Goal: Information Seeking & Learning: Learn about a topic

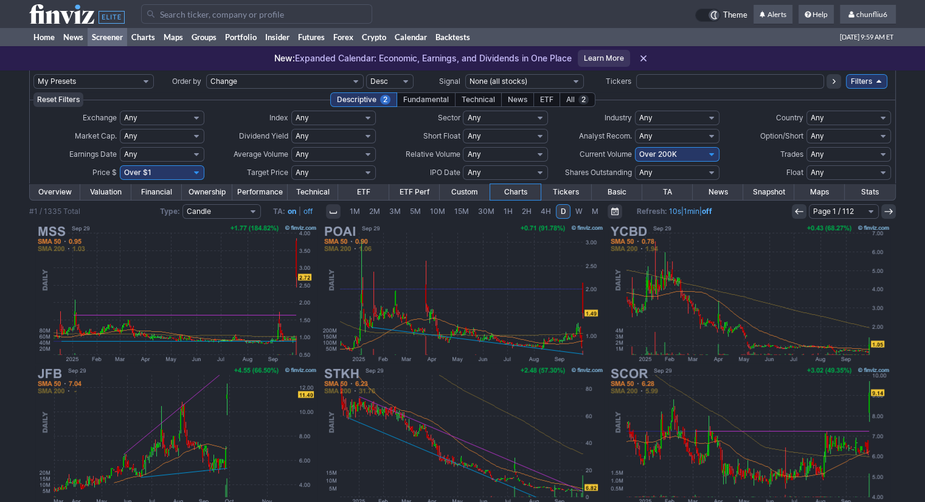
click at [635, 154] on select "Any Under 50K Under 100K Under 500K Under 750K Under 1M Over 0 Over 50K Over 10…" at bounding box center [677, 154] width 85 height 15
select select "o400"
click at [635, 147] on select "Any Under 50K Under 100K Under 500K Under 750K Under 1M Over 0 Over 50K Over 10…" at bounding box center [677, 154] width 85 height 15
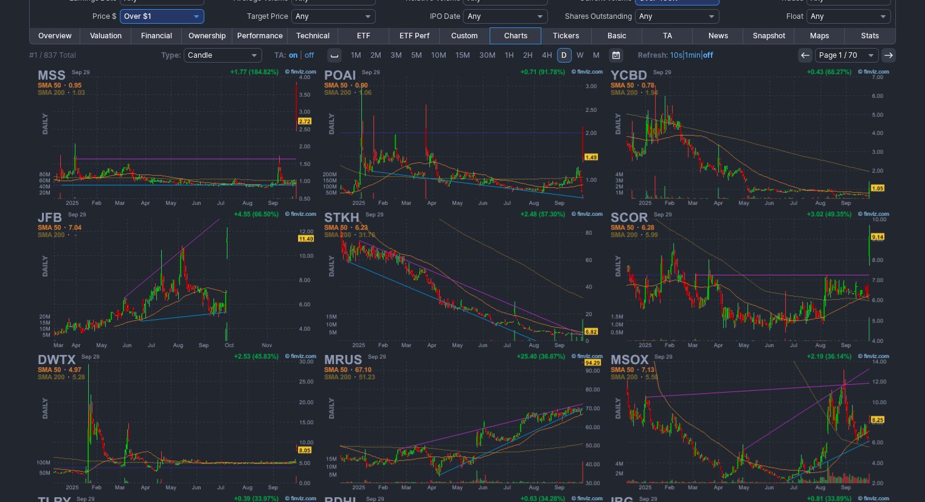
scroll to position [122, 0]
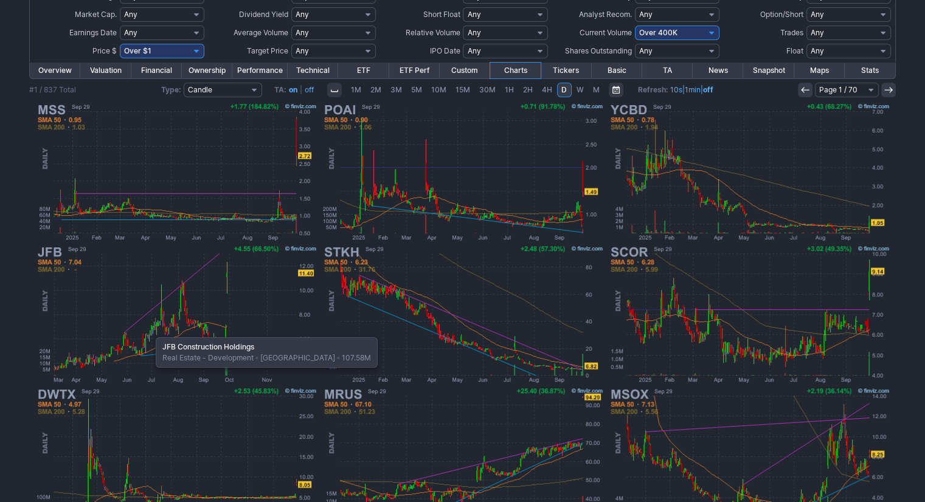
click at [150, 331] on img at bounding box center [176, 314] width 285 height 142
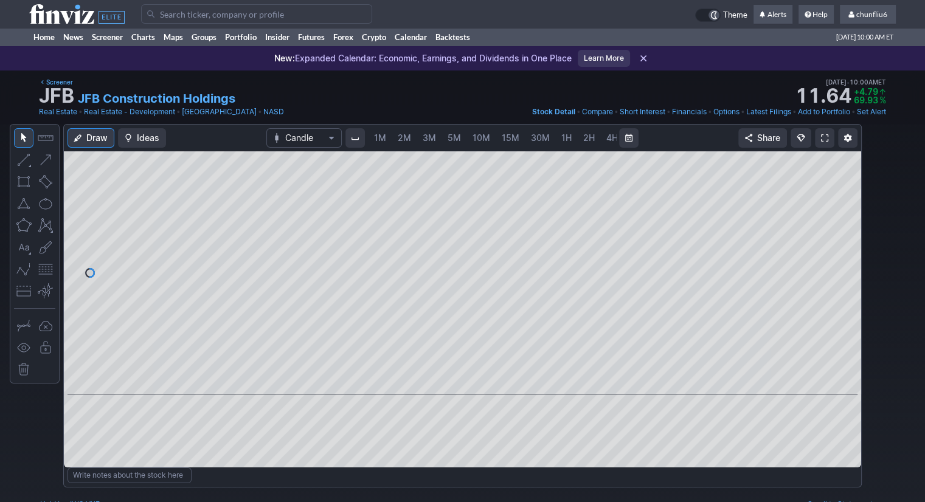
scroll to position [0, 63]
click at [824, 134] on span at bounding box center [824, 138] width 7 height 10
drag, startPoint x: 845, startPoint y: 220, endPoint x: 841, endPoint y: 270, distance: 50.0
click at [841, 270] on div at bounding box center [848, 270] width 26 height 213
click at [46, 272] on button "button" at bounding box center [45, 269] width 19 height 19
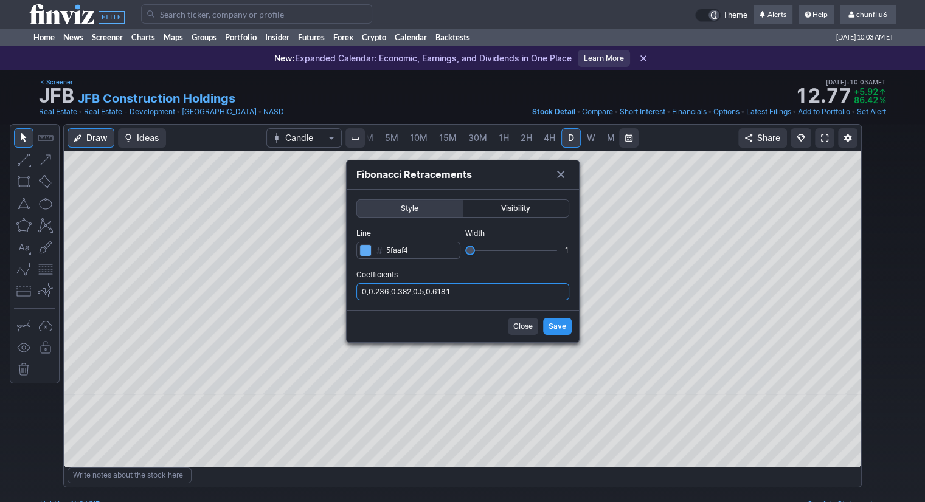
click at [477, 292] on input "0,0.236,0.382,0.5,0.618,1" at bounding box center [462, 291] width 213 height 17
type input "0,0.236,0.382,0.5,0.618,1,.786"
click at [557, 322] on span "Save" at bounding box center [557, 326] width 18 height 12
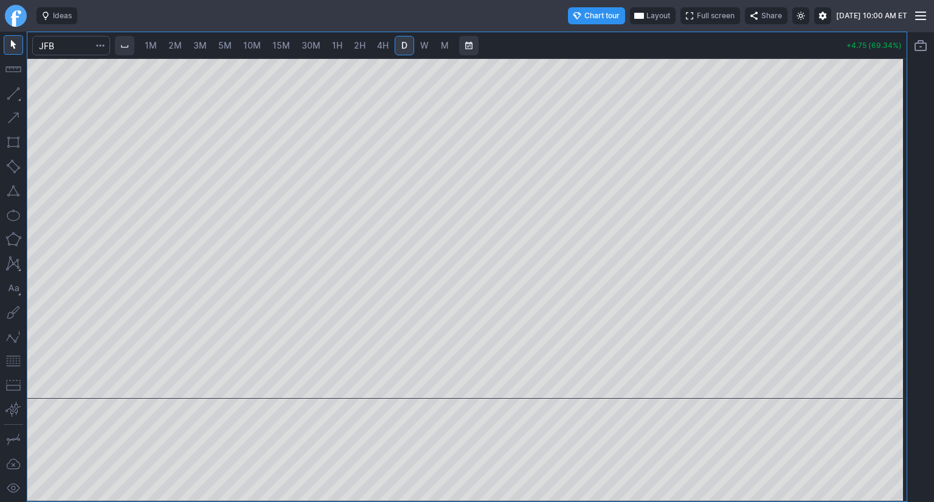
click at [153, 50] on span "1M" at bounding box center [151, 45] width 12 height 10
drag, startPoint x: 894, startPoint y: 156, endPoint x: 880, endPoint y: 201, distance: 47.1
click at [895, 193] on div at bounding box center [894, 226] width 26 height 310
click at [10, 359] on button "button" at bounding box center [13, 360] width 19 height 19
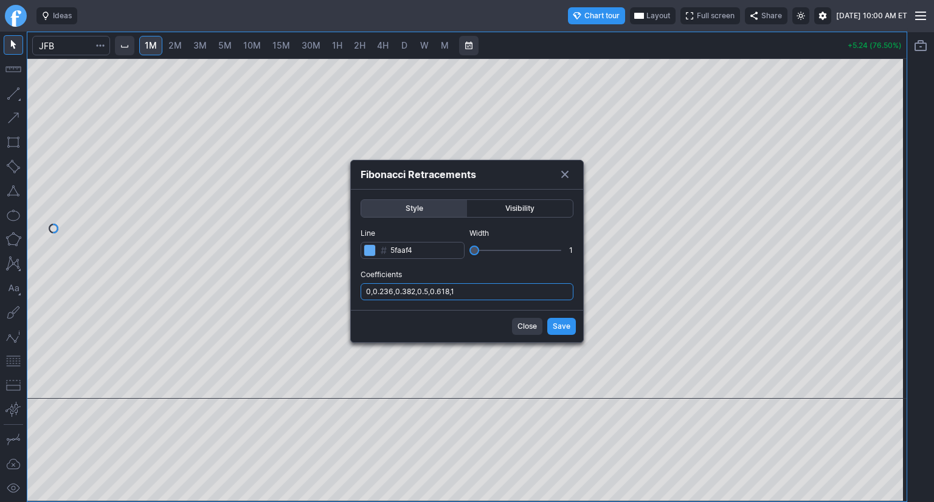
click at [499, 283] on input "0,0.236,0.382,0.5,0.618,1" at bounding box center [467, 291] width 213 height 17
type input "0,0.236,0.382,0.5,0.618,1,.786"
click at [568, 325] on span "Save" at bounding box center [562, 326] width 18 height 12
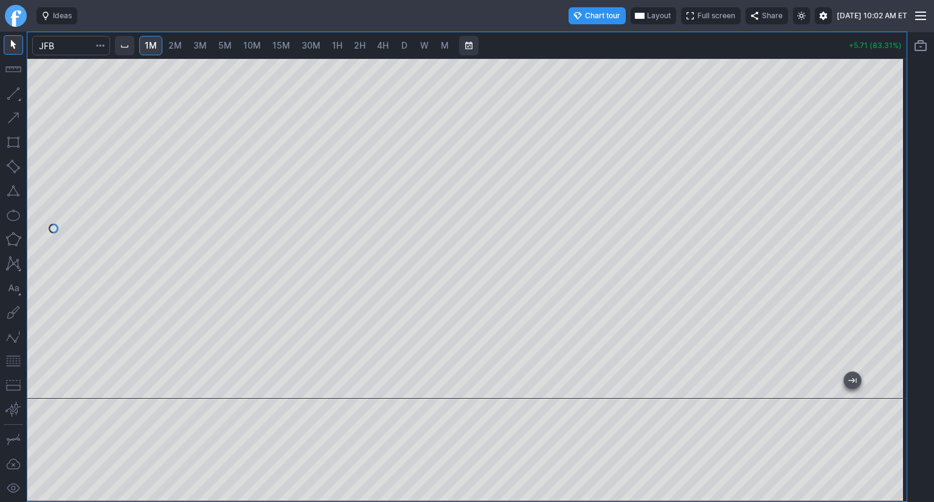
drag, startPoint x: 899, startPoint y: 181, endPoint x: 899, endPoint y: 166, distance: 15.2
click at [899, 166] on div at bounding box center [894, 226] width 26 height 310
click at [13, 359] on button "button" at bounding box center [13, 360] width 19 height 19
click at [15, 195] on button "button" at bounding box center [13, 190] width 19 height 19
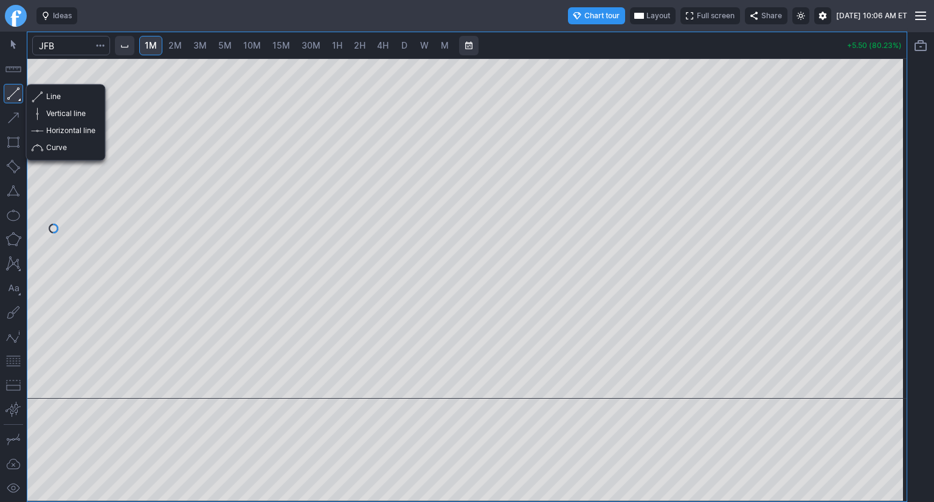
click at [12, 98] on button "button" at bounding box center [13, 93] width 19 height 19
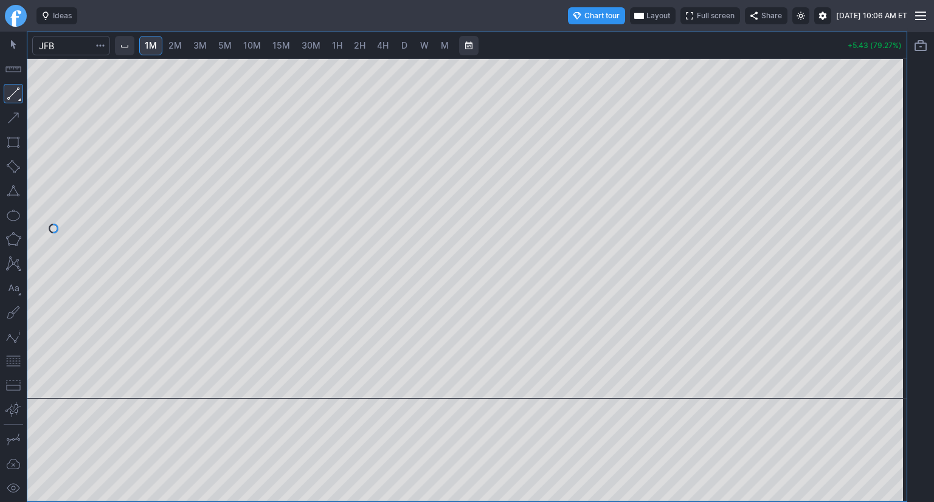
click at [17, 192] on button "button" at bounding box center [13, 190] width 19 height 19
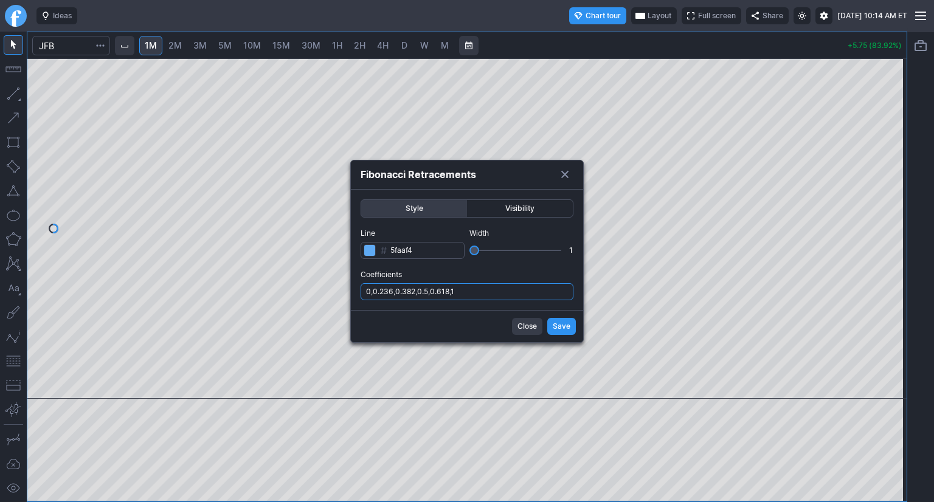
drag, startPoint x: 479, startPoint y: 292, endPoint x: 486, endPoint y: 300, distance: 10.8
click at [481, 294] on input "0,0.236,0.382,0.5,0.618,1" at bounding box center [467, 291] width 213 height 17
type input "0,0.236,0.382,0.5,0.618,1,.786"
click at [564, 326] on span "Save" at bounding box center [562, 326] width 18 height 12
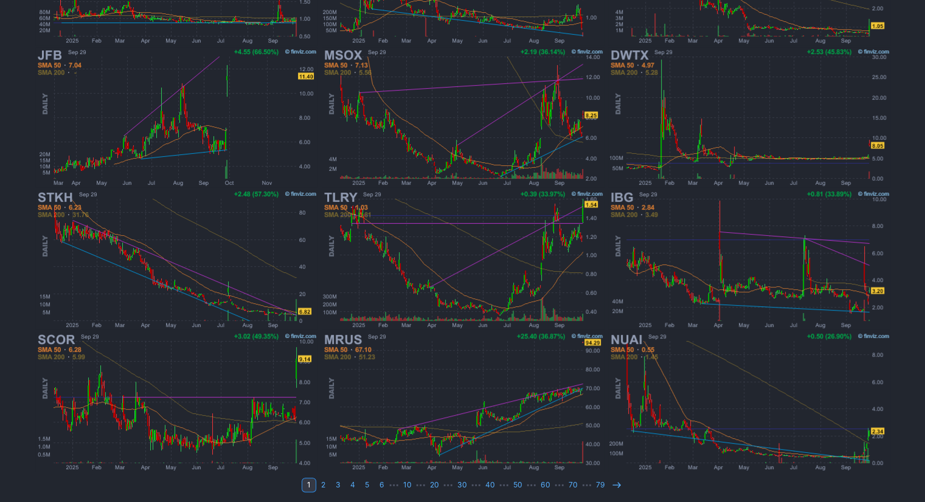
scroll to position [320, 0]
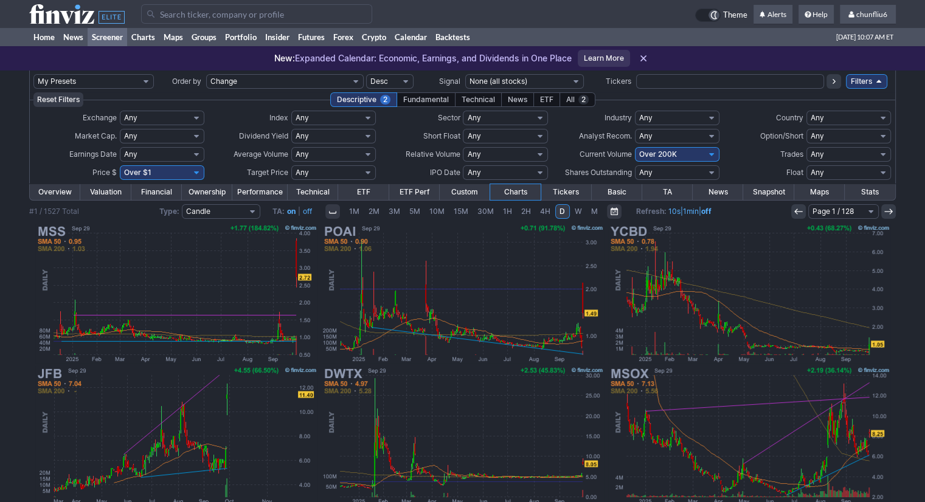
click at [153, 173] on select "Any Under $1 Under $2 Under $3 Under $4 Under $5 Under $7 Under $10 Under $15 U…" at bounding box center [162, 172] width 85 height 15
select select "o10"
click at [120, 165] on select "Any Under $1 Under $2 Under $3 Under $4 Under $5 Under $7 Under $10 Under $15 U…" at bounding box center [162, 172] width 85 height 15
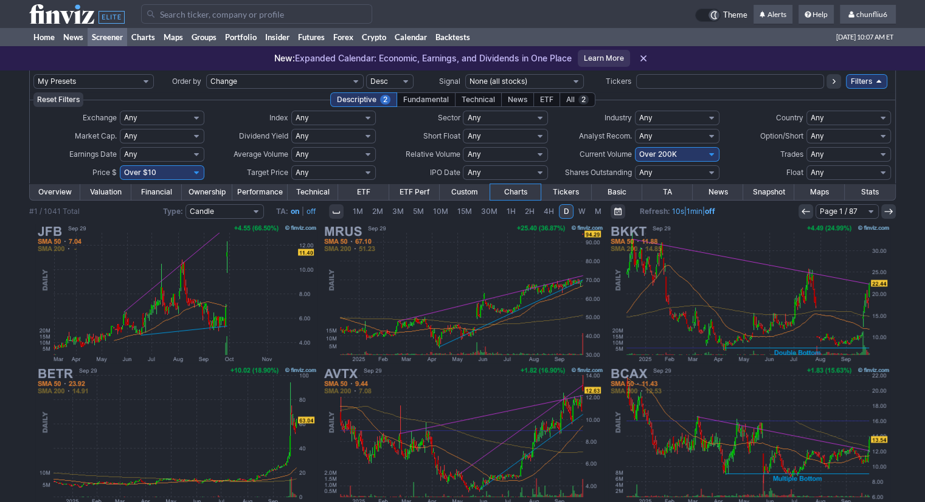
click at [639, 159] on select "Any Under 50K Under 100K Under 500K Under 750K Under 1M Over 0 Over 50K Over 10…" at bounding box center [677, 154] width 85 height 15
select select "o300"
click at [635, 147] on select "Any Under 50K Under 100K Under 500K Under 750K Under 1M Over 0 Over 50K Over 10…" at bounding box center [677, 154] width 85 height 15
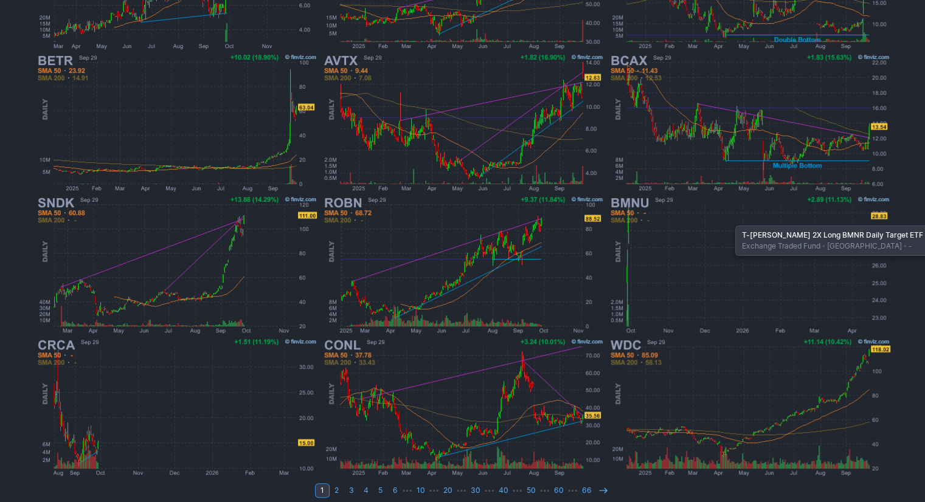
scroll to position [320, 0]
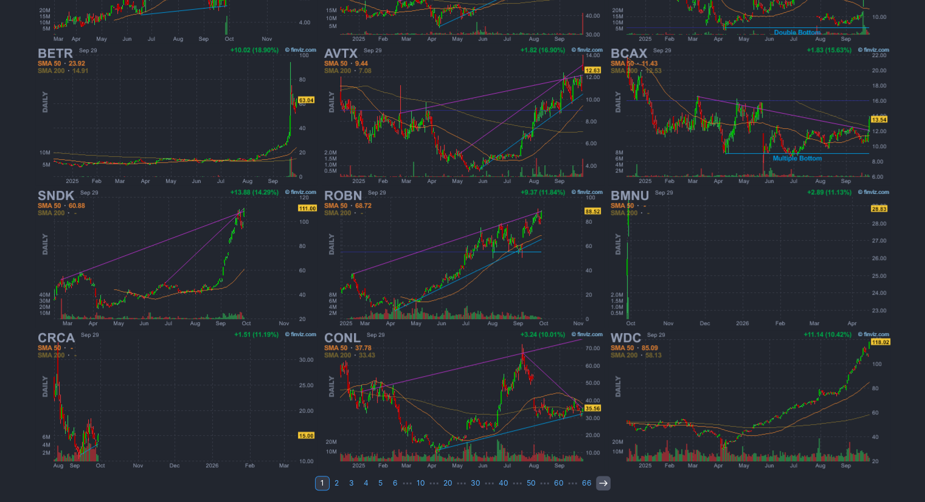
click at [601, 482] on use at bounding box center [603, 482] width 8 height 5
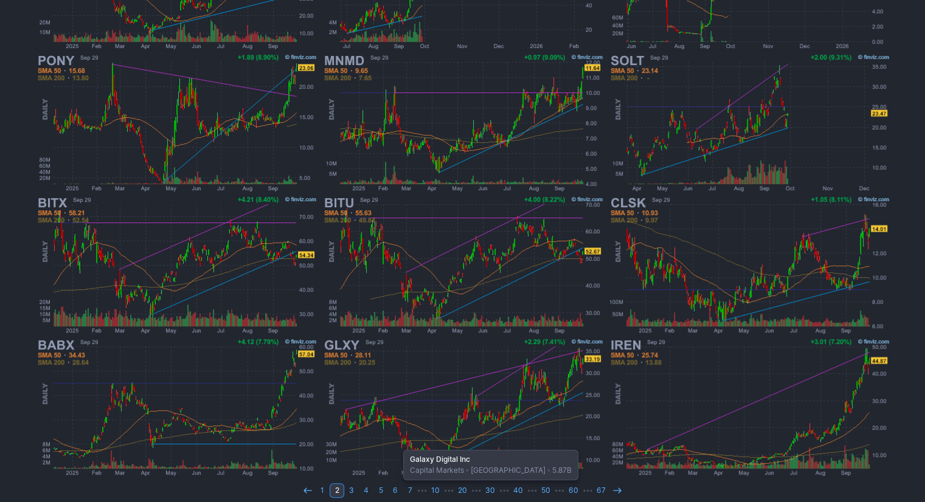
scroll to position [320, 0]
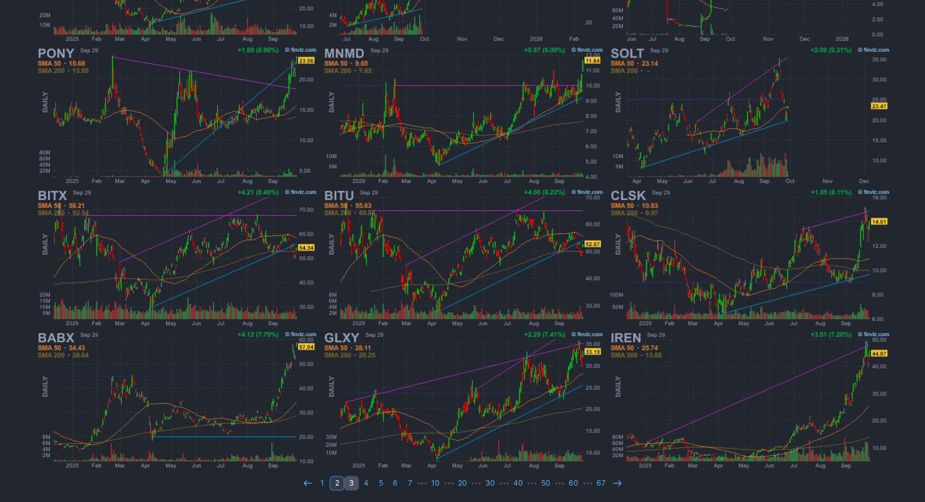
click at [353, 478] on link "3" at bounding box center [351, 483] width 15 height 15
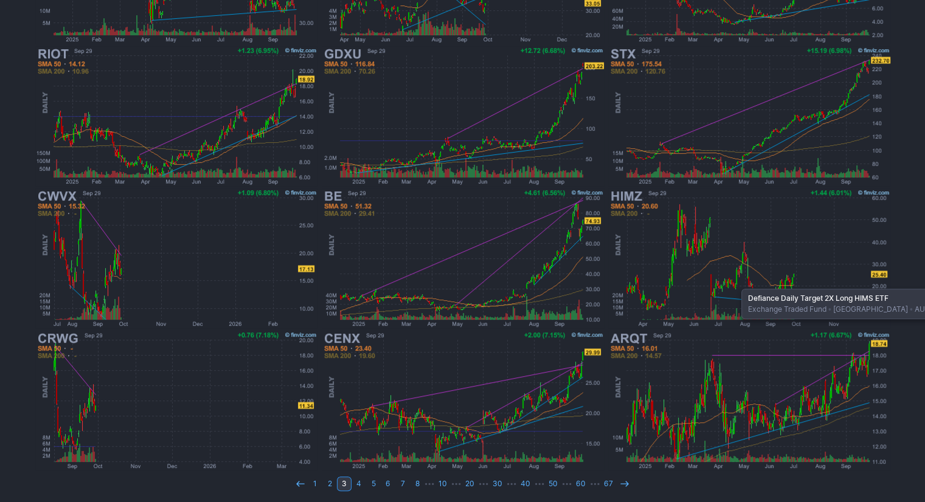
scroll to position [320, 0]
click at [622, 480] on use at bounding box center [624, 482] width 8 height 5
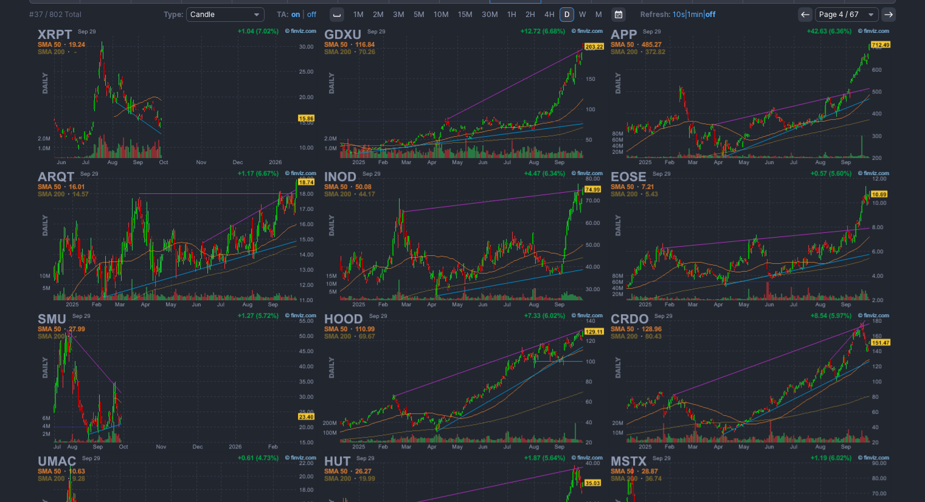
scroll to position [138, 0]
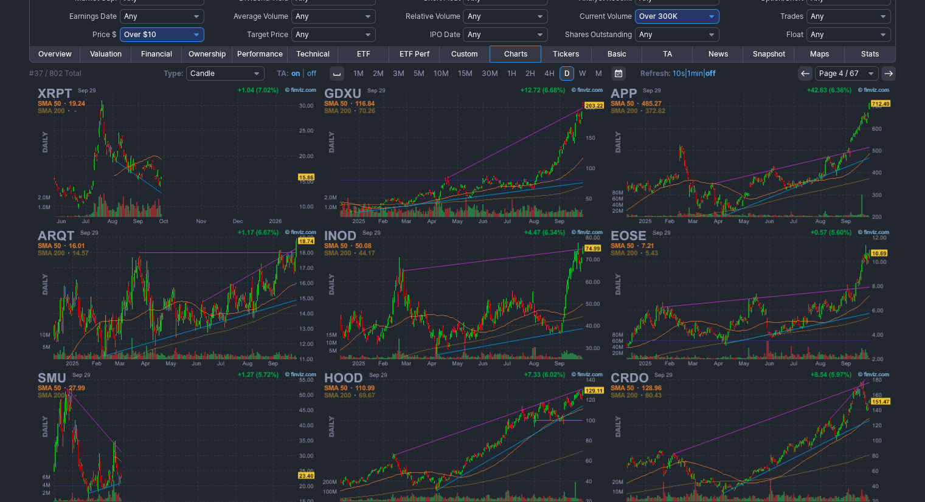
click at [803, 74] on icon at bounding box center [805, 74] width 10 height 10
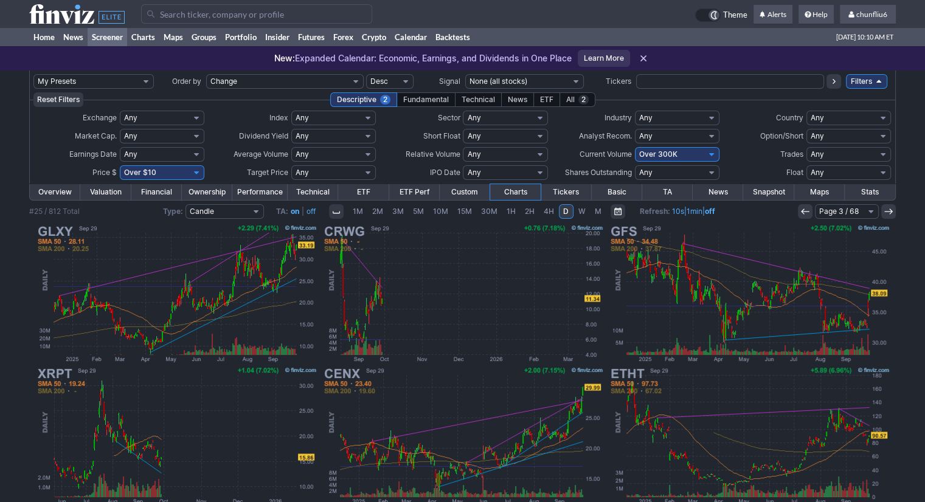
click at [802, 213] on icon at bounding box center [805, 212] width 10 height 10
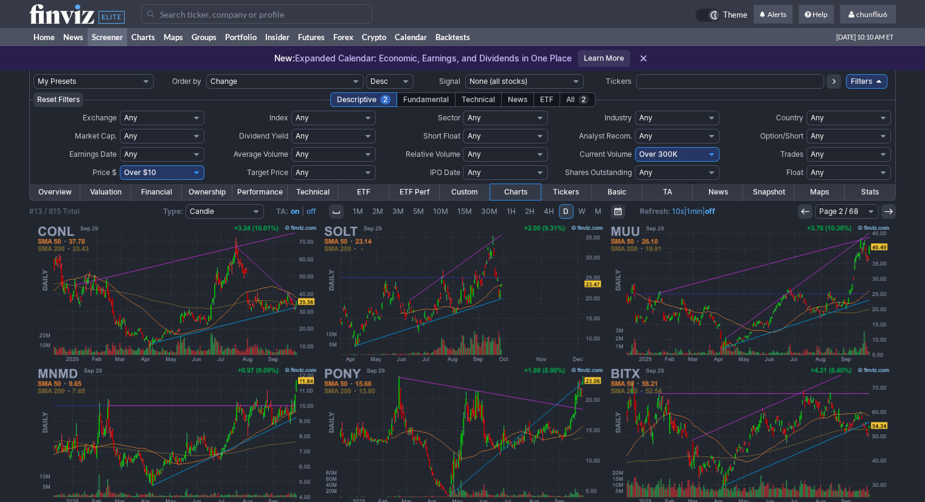
click at [802, 213] on use at bounding box center [805, 211] width 8 height 5
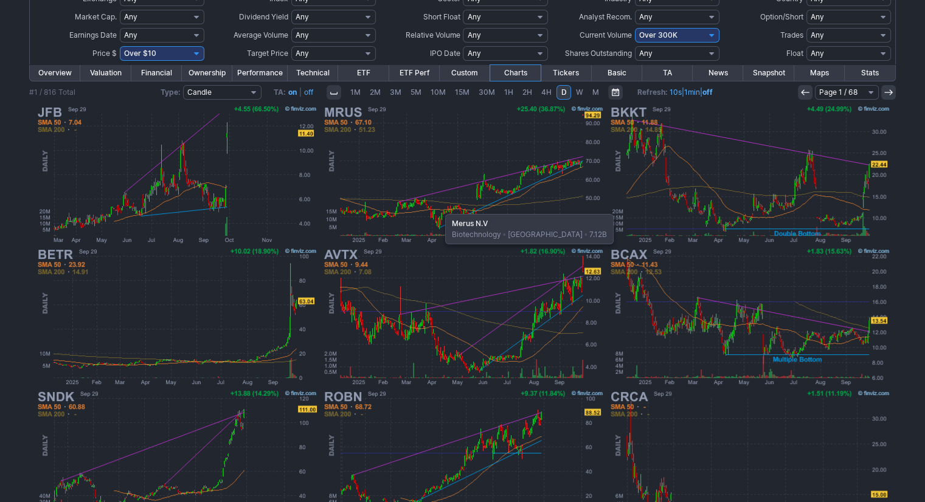
scroll to position [122, 0]
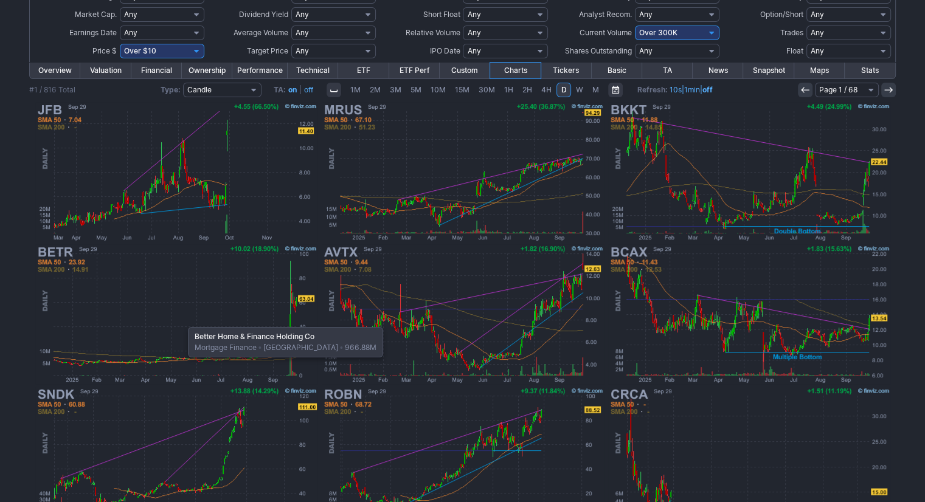
click at [182, 321] on img at bounding box center [176, 314] width 285 height 142
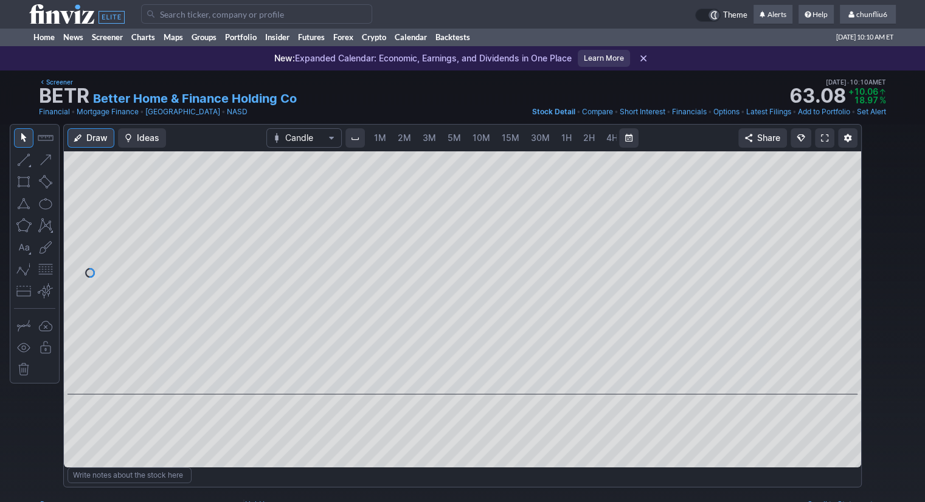
scroll to position [0, 63]
click at [385, 138] on span "5M" at bounding box center [391, 138] width 13 height 10
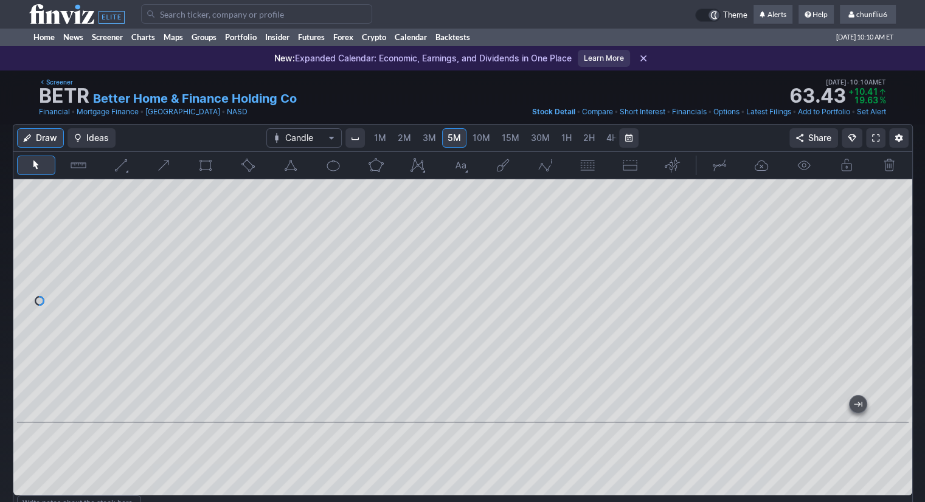
click at [888, 254] on div at bounding box center [462, 300] width 899 height 243
drag, startPoint x: 903, startPoint y: 247, endPoint x: 888, endPoint y: 302, distance: 57.4
click at [888, 302] on div at bounding box center [899, 298] width 26 height 213
click at [873, 137] on span at bounding box center [875, 138] width 7 height 10
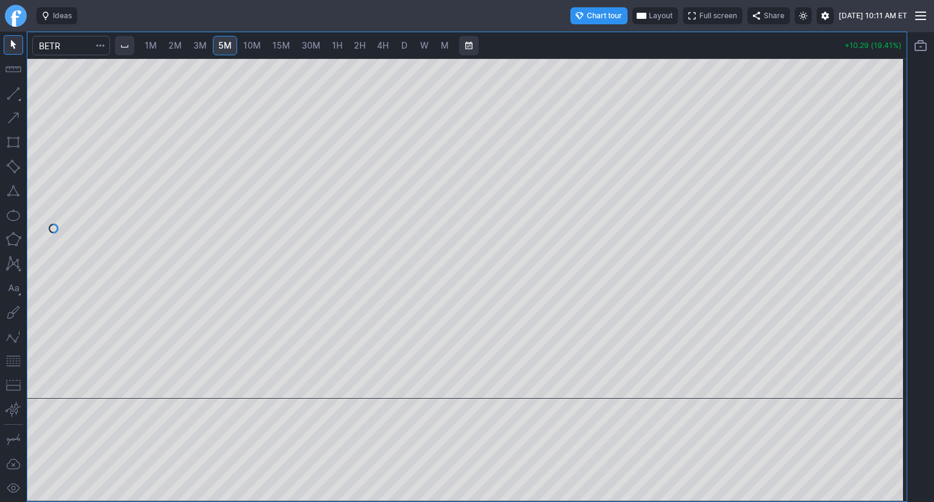
drag, startPoint x: 890, startPoint y: 168, endPoint x: 883, endPoint y: 210, distance: 43.2
click at [885, 208] on div at bounding box center [894, 226] width 26 height 310
click at [157, 47] on span "1M" at bounding box center [151, 45] width 12 height 10
drag, startPoint x: 897, startPoint y: 123, endPoint x: 886, endPoint y: 154, distance: 33.5
click at [886, 154] on div at bounding box center [894, 226] width 26 height 310
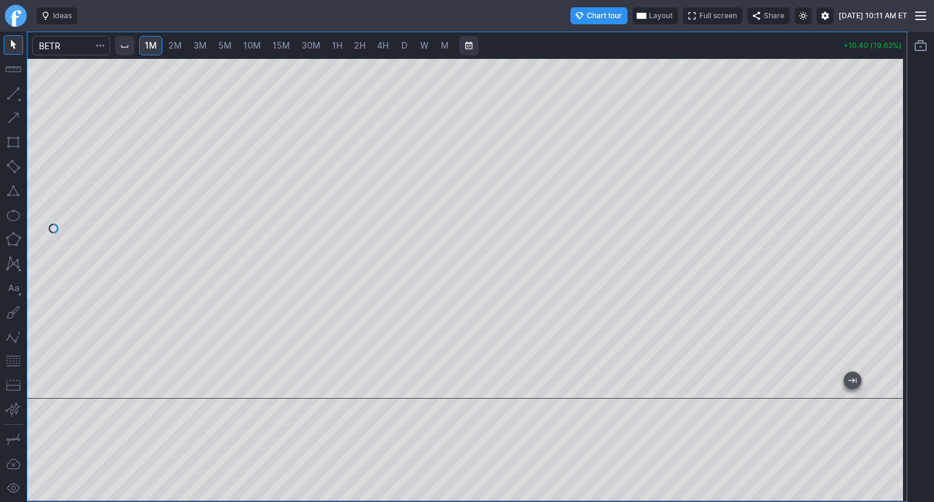
drag, startPoint x: 15, startPoint y: 361, endPoint x: 27, endPoint y: 346, distance: 19.8
click at [15, 359] on button "button" at bounding box center [13, 360] width 19 height 19
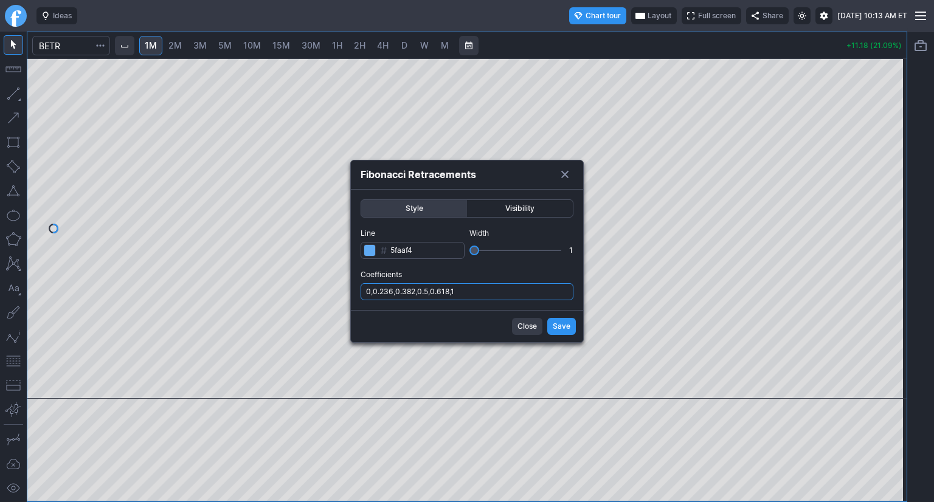
click at [472, 290] on input "0,0.236,0.382,0.5,0.618,1" at bounding box center [467, 291] width 213 height 17
type input "0,0.236,0.382,0.5,0.618,1,.786"
click at [563, 319] on button "Save" at bounding box center [561, 326] width 29 height 17
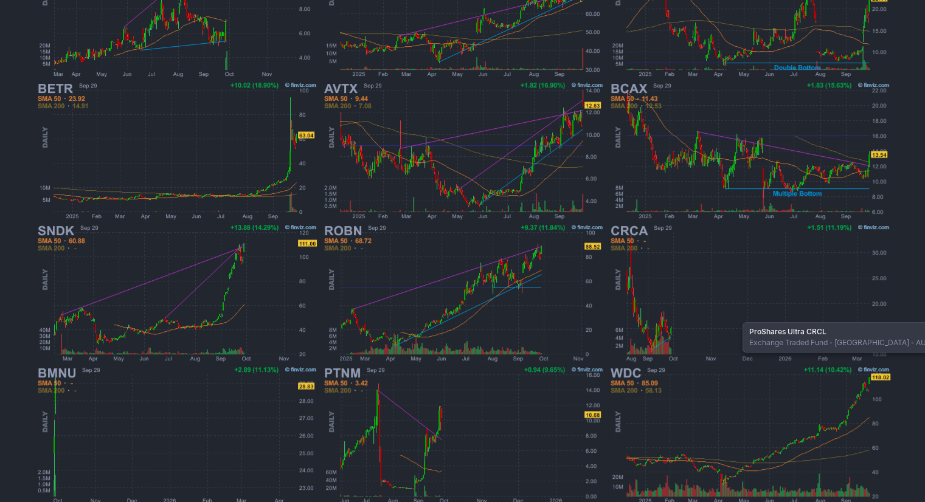
scroll to position [320, 0]
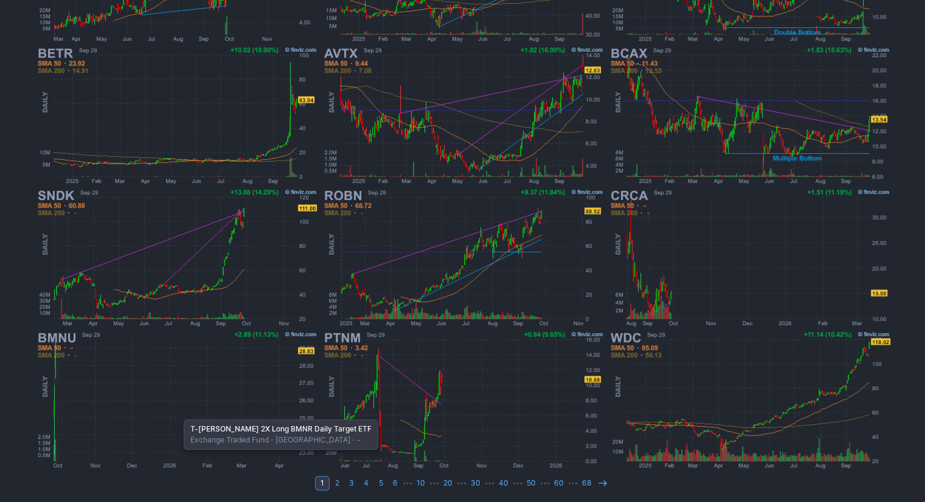
click at [177, 409] on img at bounding box center [176, 400] width 285 height 142
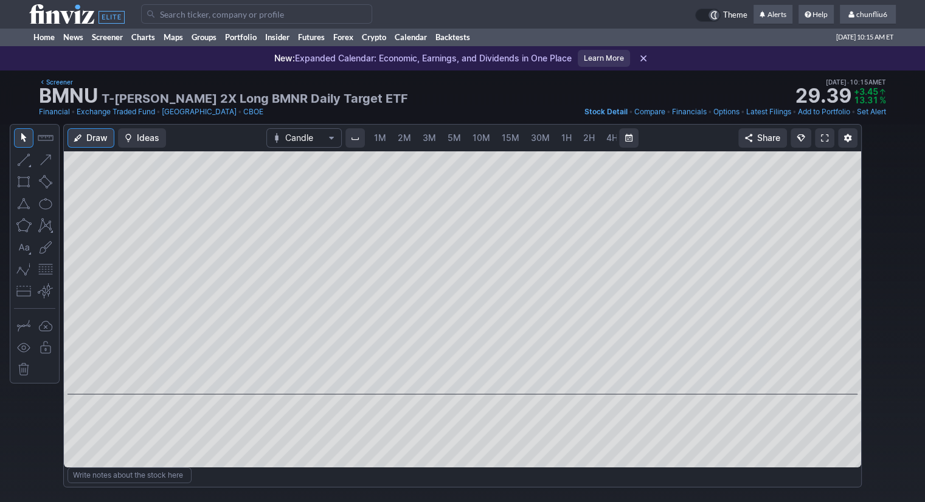
scroll to position [0, 63]
click at [826, 138] on span at bounding box center [824, 138] width 7 height 10
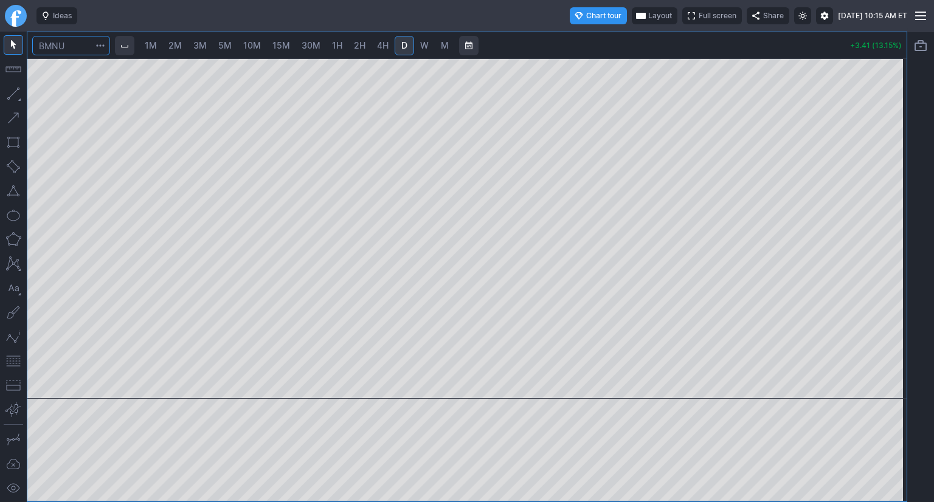
click at [77, 46] on input "Search" at bounding box center [71, 45] width 78 height 19
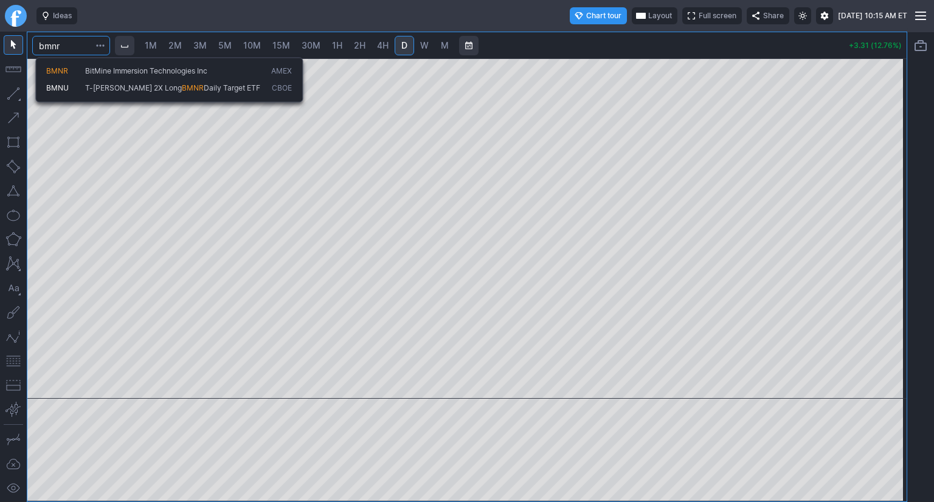
type input "bmnr"
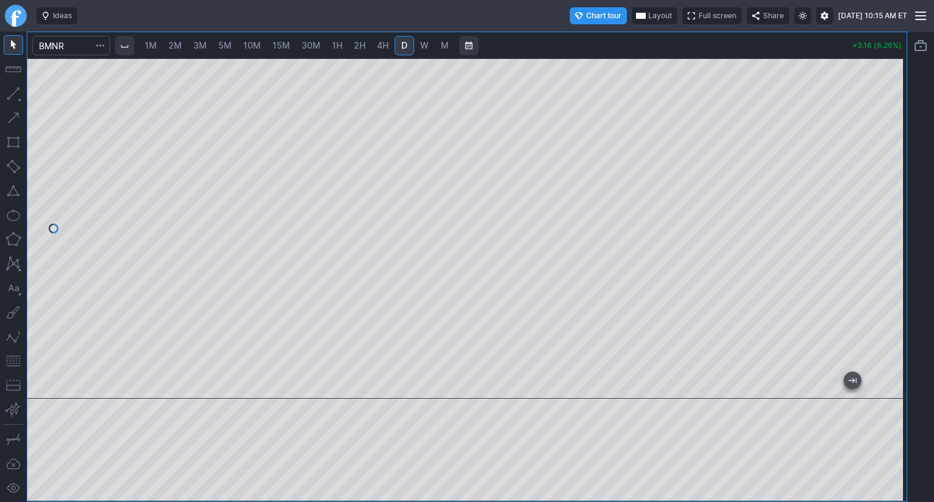
click at [153, 44] on span "1M" at bounding box center [151, 45] width 12 height 10
drag, startPoint x: 896, startPoint y: 137, endPoint x: 892, endPoint y: 199, distance: 62.7
click at [892, 199] on div at bounding box center [894, 226] width 26 height 310
drag, startPoint x: 888, startPoint y: 240, endPoint x: 888, endPoint y: 207, distance: 32.8
click at [888, 207] on div at bounding box center [894, 226] width 26 height 310
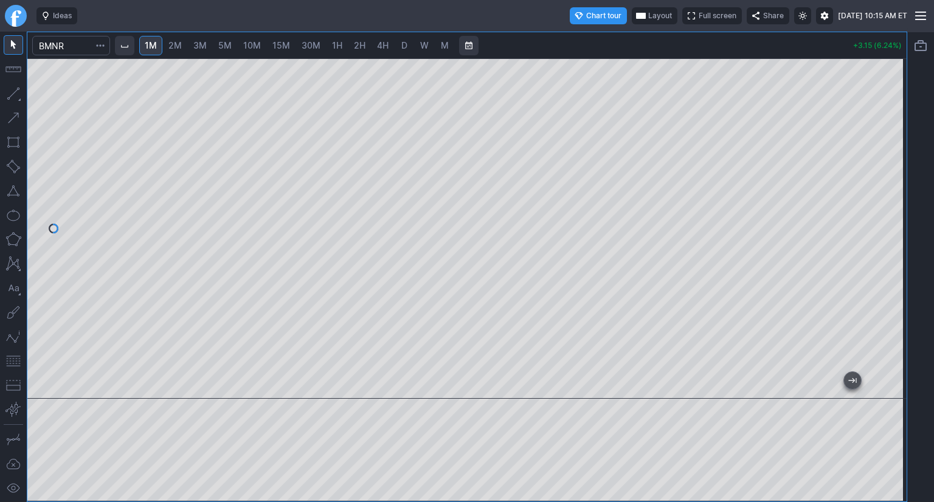
click at [16, 195] on button "button" at bounding box center [13, 190] width 19 height 19
drag, startPoint x: 16, startPoint y: 364, endPoint x: 27, endPoint y: 350, distance: 17.8
click at [16, 363] on button "button" at bounding box center [13, 360] width 19 height 19
drag, startPoint x: 897, startPoint y: 171, endPoint x: 896, endPoint y: 214, distance: 43.2
click at [896, 214] on div at bounding box center [894, 226] width 26 height 310
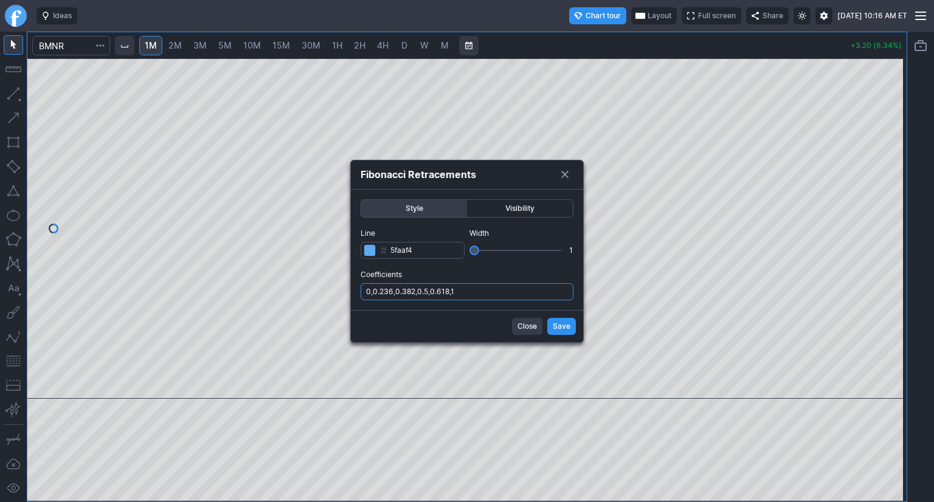
click at [506, 288] on input "0,0.236,0.382,0.5,0.618,1" at bounding box center [467, 291] width 213 height 17
type input "0,0.236,0.382,0.5,0.618,1,.786"
click at [559, 322] on span "Save" at bounding box center [562, 326] width 18 height 12
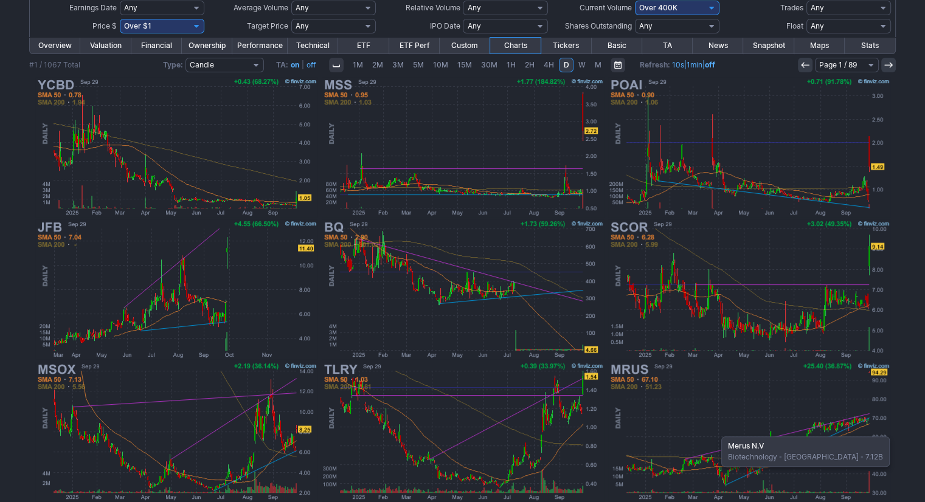
scroll to position [138, 0]
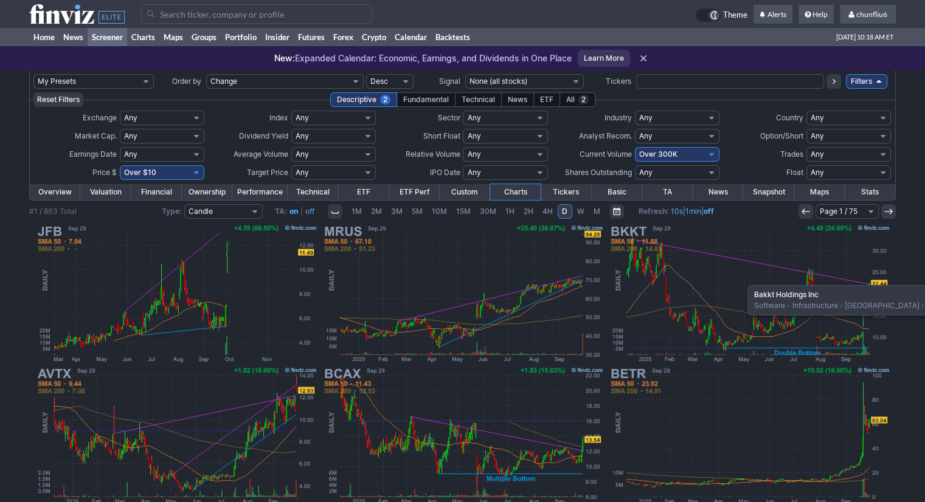
click at [741, 279] on img at bounding box center [749, 294] width 285 height 142
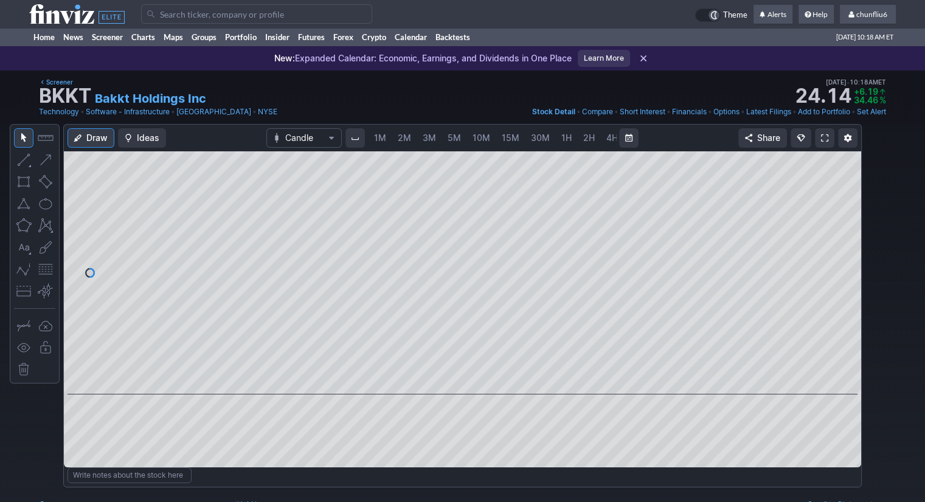
scroll to position [0, 63]
click at [387, 134] on span "5M" at bounding box center [391, 138] width 13 height 10
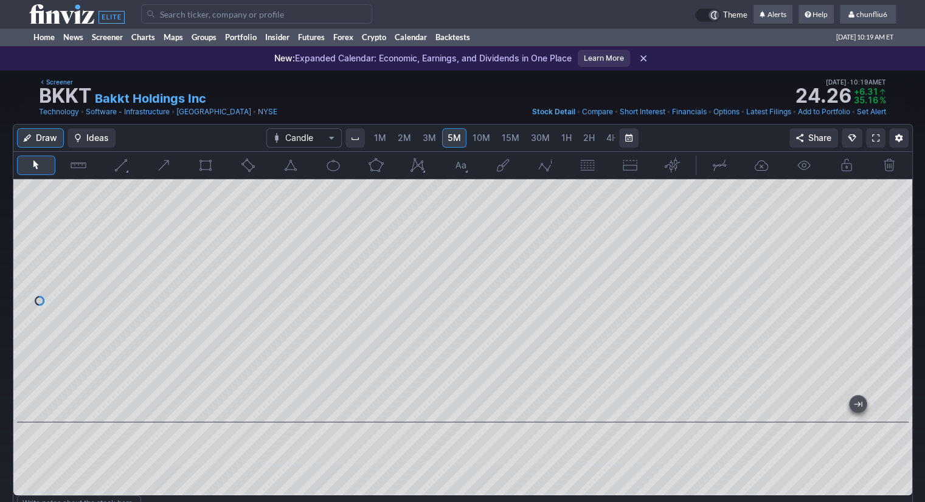
click at [874, 140] on span at bounding box center [875, 138] width 7 height 10
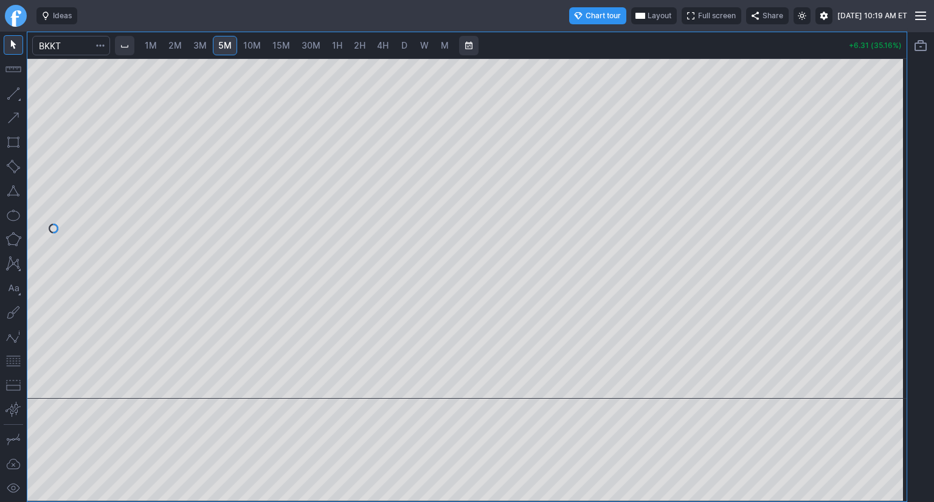
click at [157, 46] on span "1M" at bounding box center [151, 45] width 12 height 10
drag, startPoint x: 903, startPoint y: 141, endPoint x: 889, endPoint y: 208, distance: 68.3
click at [892, 208] on div at bounding box center [894, 226] width 26 height 310
drag, startPoint x: 7, startPoint y: 364, endPoint x: 23, endPoint y: 356, distance: 18.2
click at [7, 363] on button "button" at bounding box center [13, 360] width 19 height 19
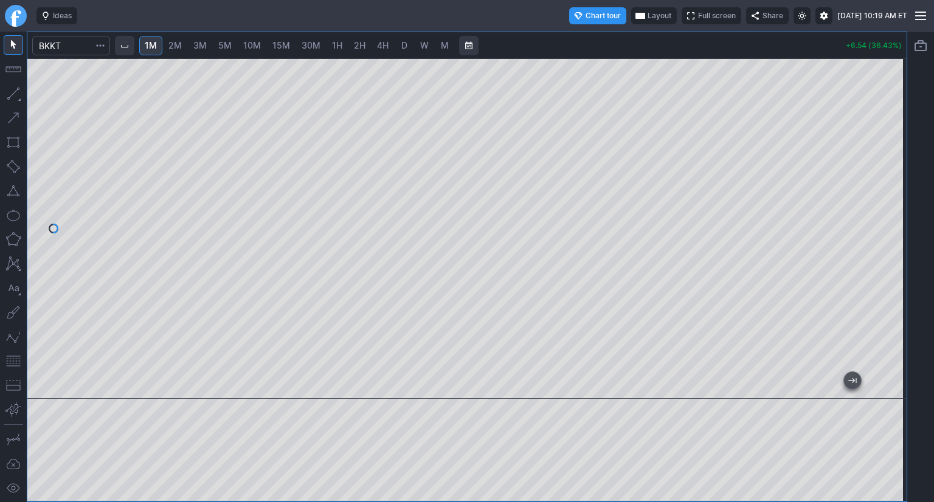
drag, startPoint x: 895, startPoint y: 193, endPoint x: 894, endPoint y: 214, distance: 20.7
click at [894, 214] on div at bounding box center [894, 226] width 26 height 310
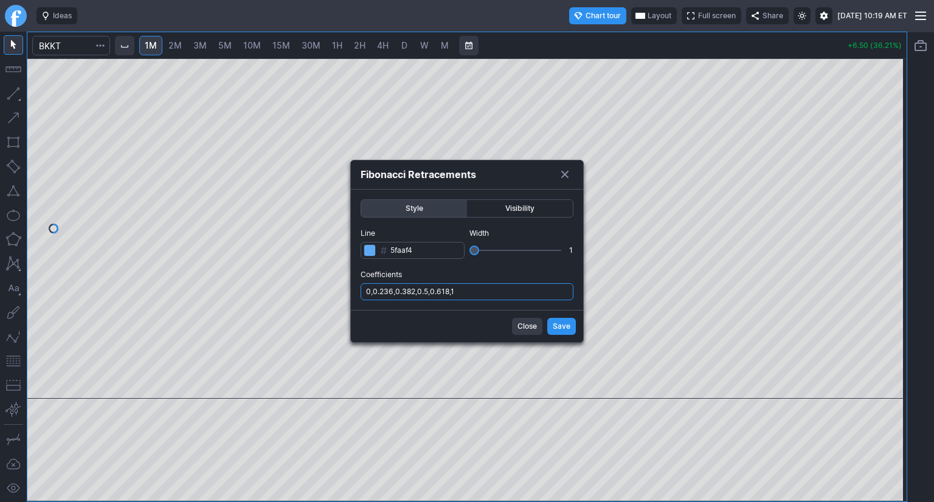
click at [491, 293] on input "0,0.236,0.382,0.5,0.618,1" at bounding box center [467, 291] width 213 height 17
type input "0,0.236,0.382,0.5,0.618,1,.786"
click at [562, 331] on span "Save" at bounding box center [562, 326] width 18 height 12
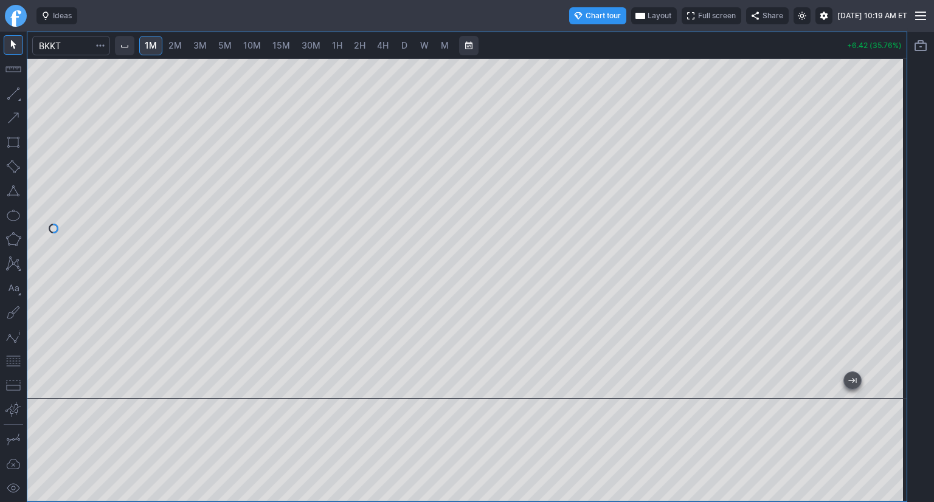
click at [647, 17] on span "Layout" at bounding box center [659, 16] width 24 height 12
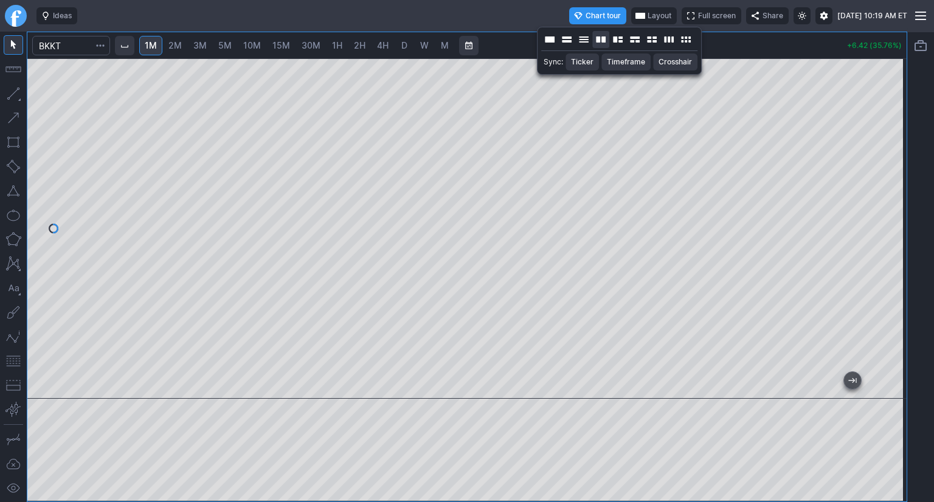
click at [603, 39] on button "Layout" at bounding box center [600, 39] width 17 height 17
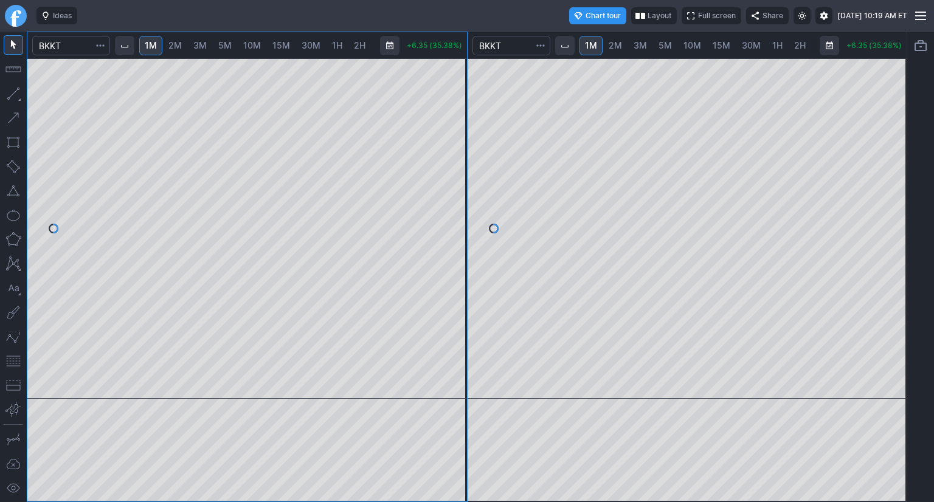
click at [689, 46] on span "10M" at bounding box center [692, 45] width 18 height 10
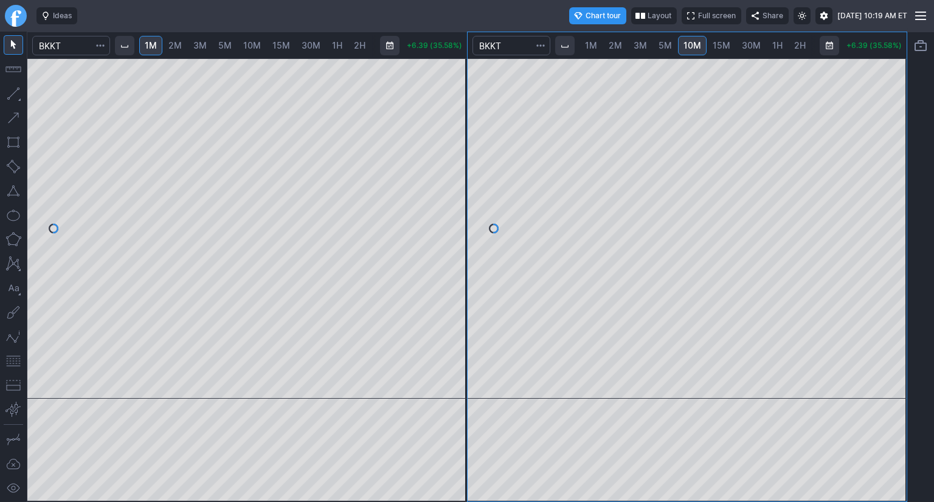
drag, startPoint x: 896, startPoint y: 115, endPoint x: 882, endPoint y: 167, distance: 54.1
click at [882, 167] on div at bounding box center [894, 226] width 26 height 310
click at [723, 47] on span "15M" at bounding box center [722, 45] width 18 height 10
drag, startPoint x: 892, startPoint y: 111, endPoint x: 890, endPoint y: 147, distance: 35.3
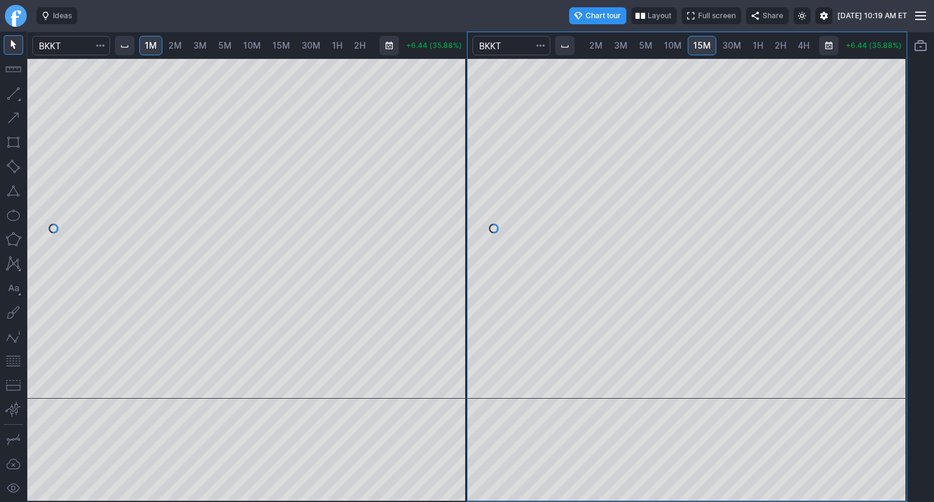
click at [890, 145] on div at bounding box center [894, 226] width 26 height 310
drag, startPoint x: 9, startPoint y: 364, endPoint x: 30, endPoint y: 343, distance: 29.7
click at [11, 359] on button "button" at bounding box center [13, 360] width 19 height 19
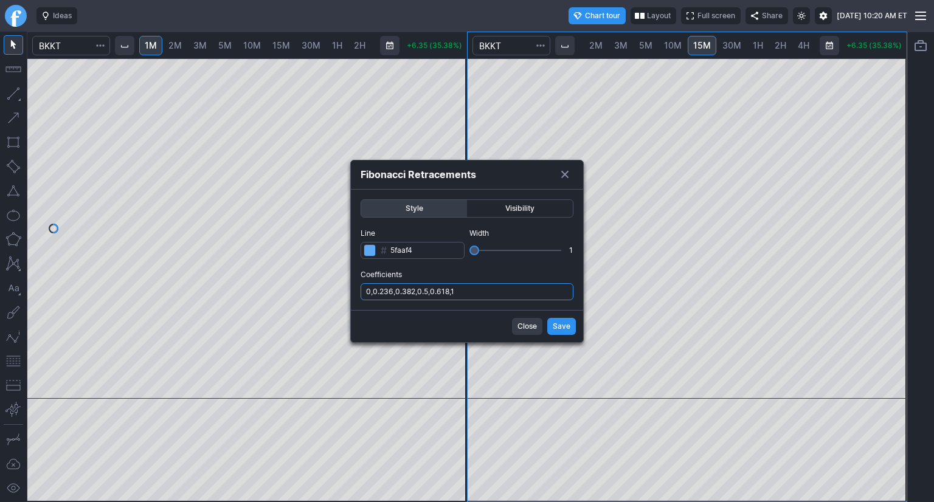
click at [503, 294] on input "0,0.236,0.382,0.5,0.618,1" at bounding box center [467, 291] width 213 height 17
type input "0,0.236,0.382,0.5,0.618,1,.786"
click at [565, 322] on span "Save" at bounding box center [562, 326] width 18 height 12
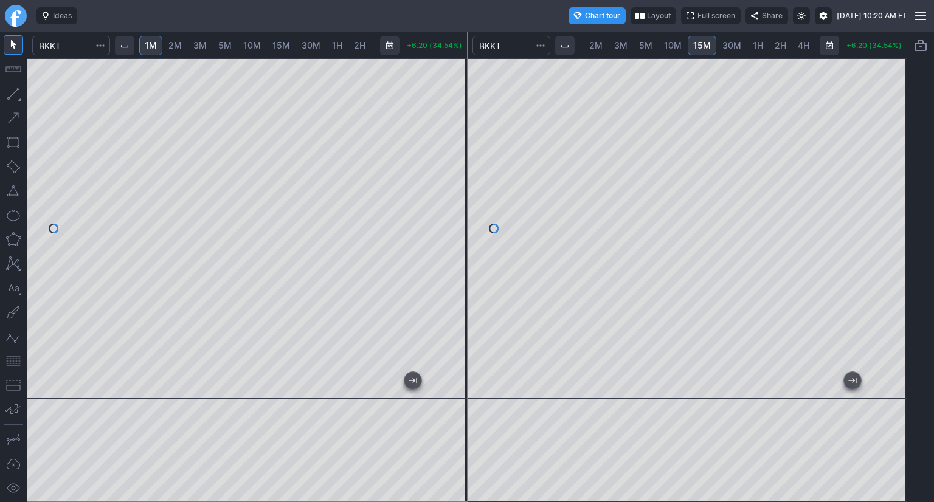
drag, startPoint x: 892, startPoint y: 251, endPoint x: 884, endPoint y: 267, distance: 18.5
click at [890, 266] on div at bounding box center [894, 226] width 26 height 310
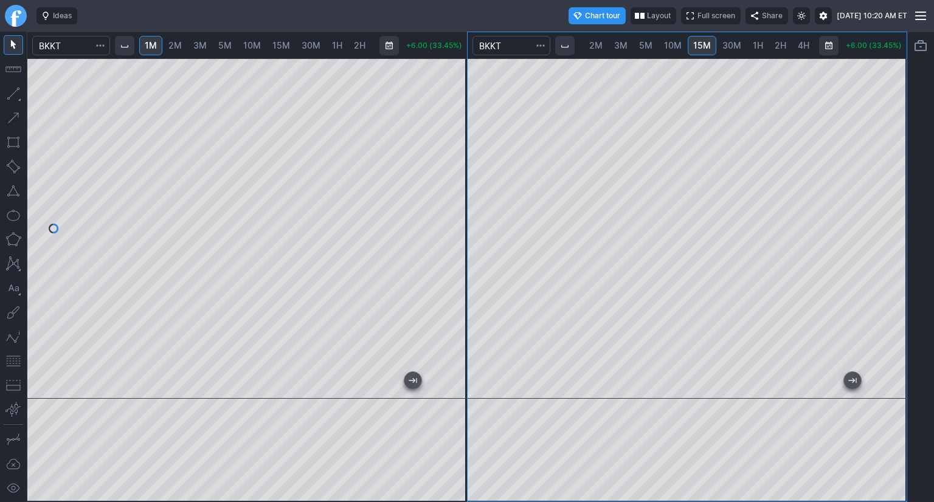
click at [725, 41] on span "30M" at bounding box center [731, 45] width 19 height 10
click at [793, 43] on span "D" at bounding box center [796, 45] width 6 height 10
drag, startPoint x: 902, startPoint y: 127, endPoint x: 884, endPoint y: 184, distance: 60.0
click at [899, 181] on div at bounding box center [894, 226] width 26 height 310
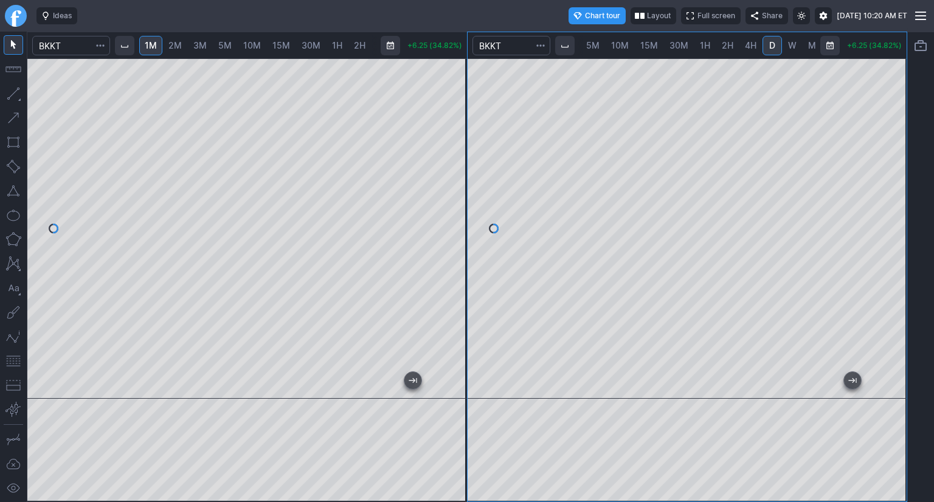
scroll to position [0, 74]
click at [14, 366] on button "button" at bounding box center [13, 360] width 19 height 19
drag, startPoint x: 888, startPoint y: 138, endPoint x: 891, endPoint y: 160, distance: 22.1
click at [891, 160] on div at bounding box center [894, 226] width 26 height 310
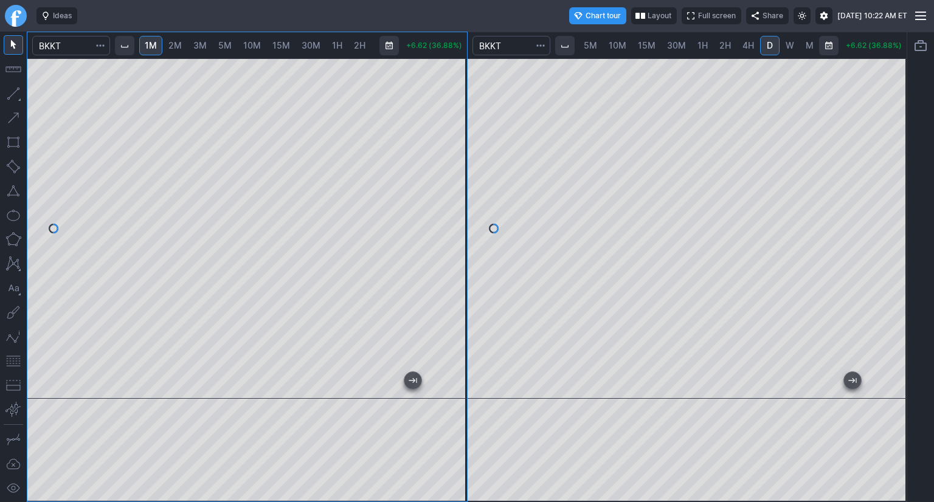
scroll to position [0, 74]
drag, startPoint x: 458, startPoint y: 86, endPoint x: 455, endPoint y: 105, distance: 19.2
click at [455, 105] on div at bounding box center [454, 226] width 26 height 310
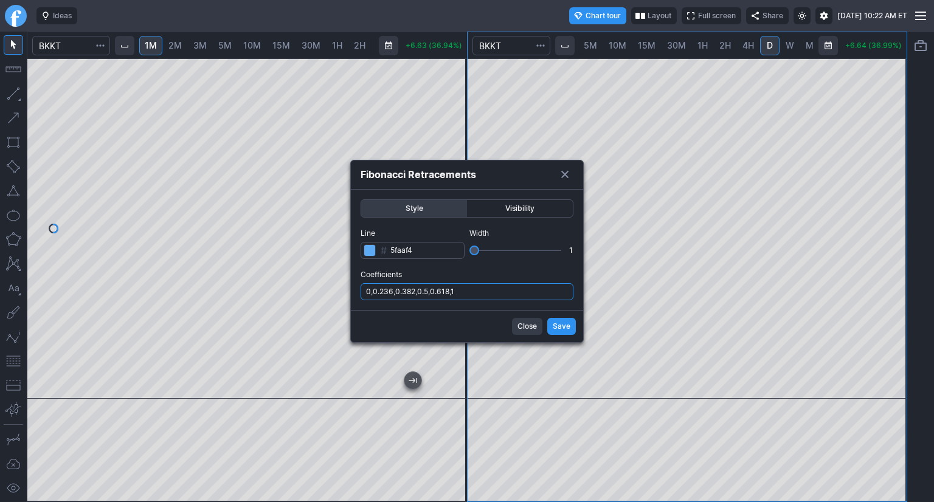
click at [483, 290] on input "0,0.236,0.382,0.5,0.618,1" at bounding box center [467, 291] width 213 height 17
type input "0,0.236,0.382,0.5,0.618,1,.786"
click at [567, 325] on span "Save" at bounding box center [562, 326] width 18 height 12
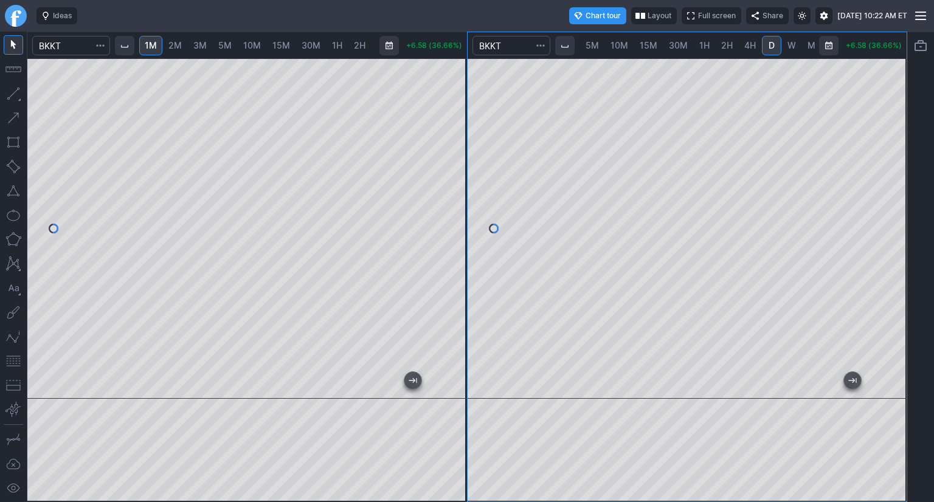
scroll to position [0, 74]
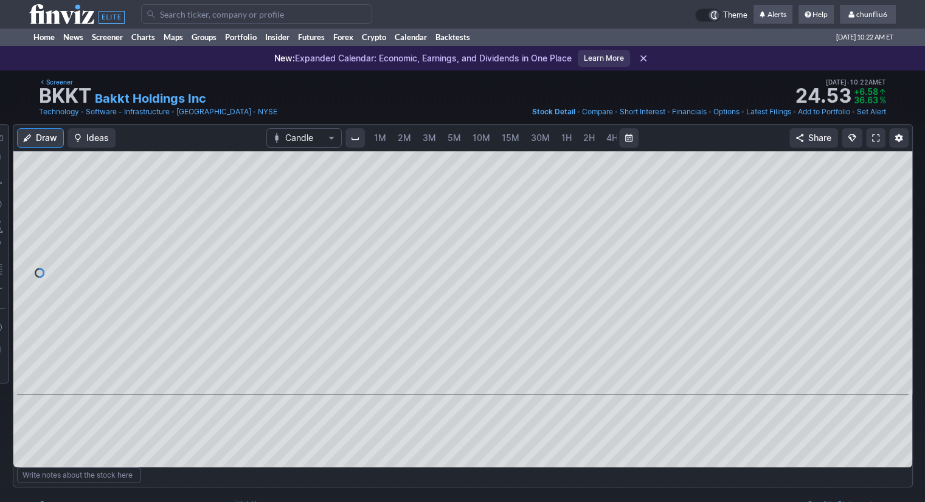
scroll to position [0, 63]
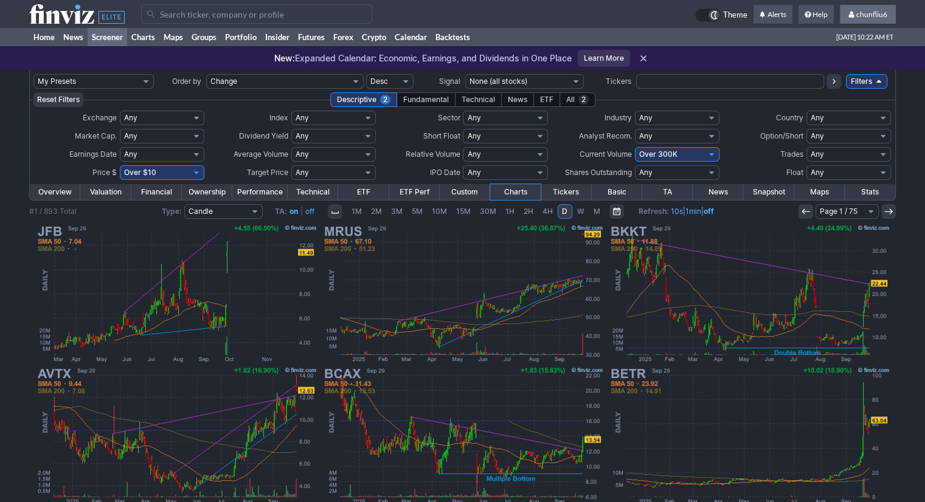
click at [869, 11] on span "chunfliu6" at bounding box center [871, 14] width 31 height 9
click at [857, 85] on link "Sign Out" at bounding box center [861, 89] width 68 height 19
